Goal: Find specific page/section: Find specific page/section

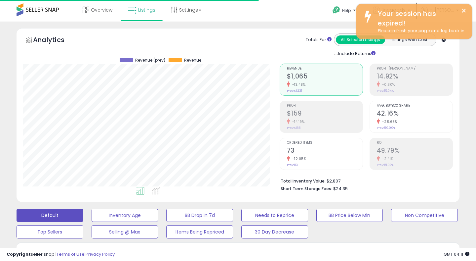
scroll to position [136, 256]
click at [132, 9] on icon at bounding box center [132, 10] width 9 height 9
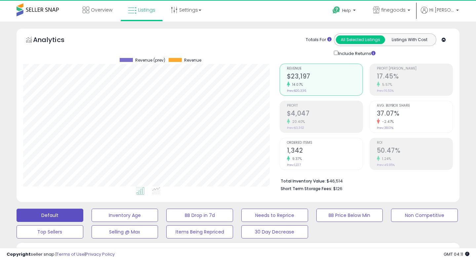
scroll to position [136, 256]
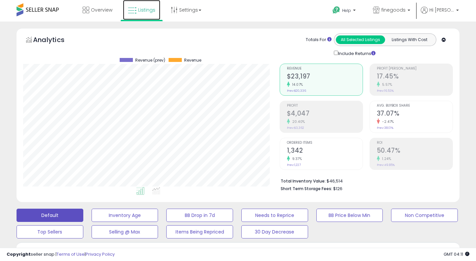
click at [144, 11] on span "Listings" at bounding box center [146, 10] width 17 height 7
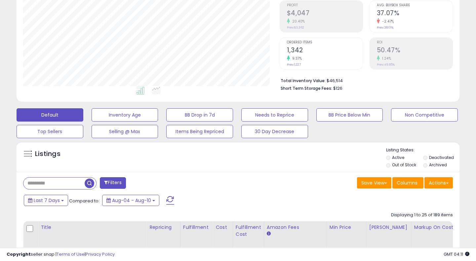
scroll to position [136, 256]
click at [47, 182] on input "text" at bounding box center [74, 183] width 103 height 12
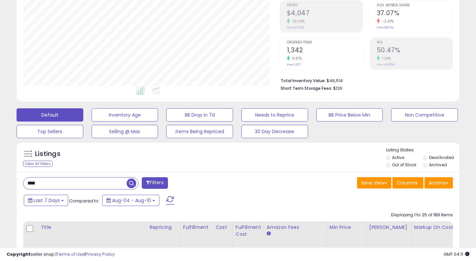
type input "****"
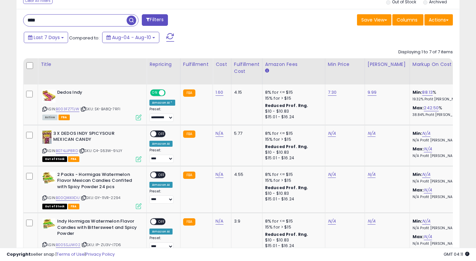
scroll to position [264, 0]
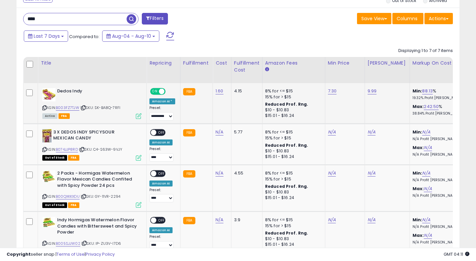
click at [140, 115] on icon at bounding box center [139, 116] width 6 height 6
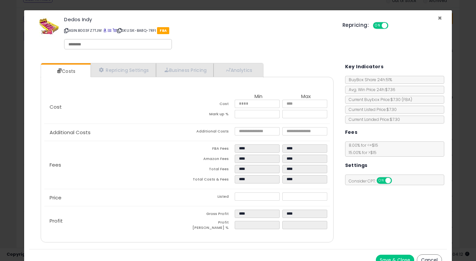
click at [439, 18] on span "×" at bounding box center [440, 18] width 4 height 10
